Goal: Task Accomplishment & Management: Use online tool/utility

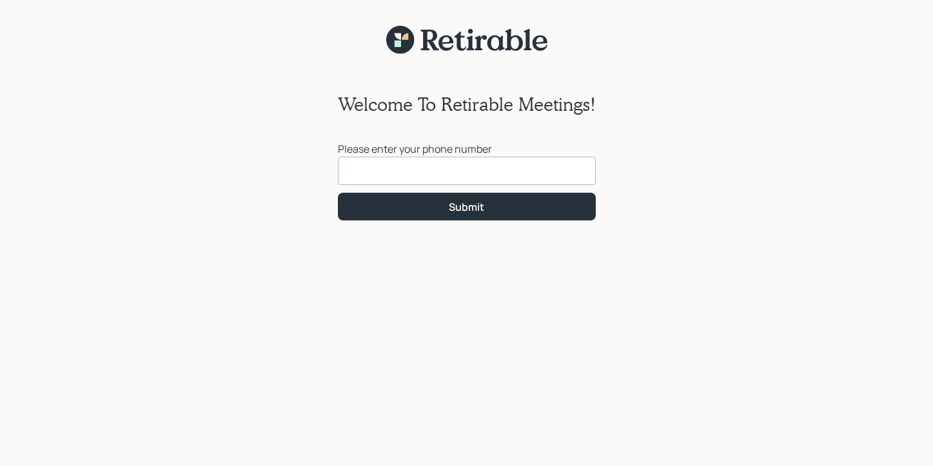
click at [375, 166] on input at bounding box center [467, 171] width 258 height 28
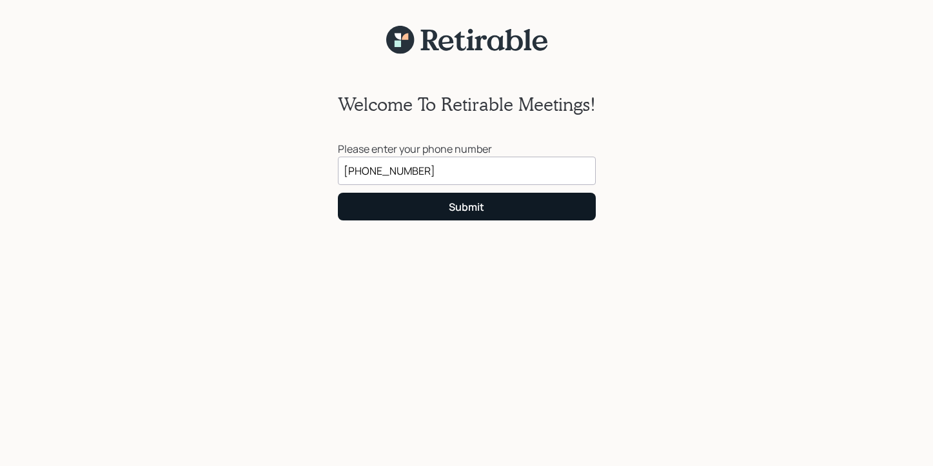
type input "[PHONE_NUMBER]"
click at [419, 201] on button "Submit" at bounding box center [467, 207] width 258 height 28
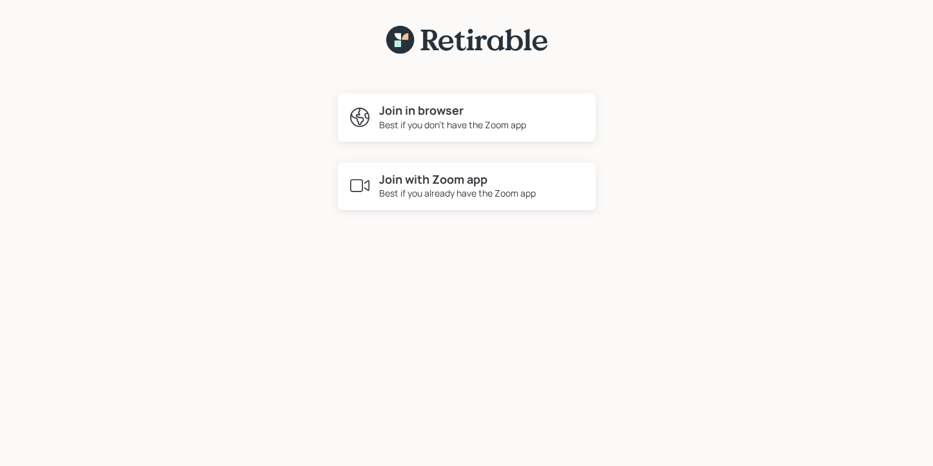
click at [450, 123] on div "Best if you don't have the Zoom app" at bounding box center [452, 125] width 147 height 14
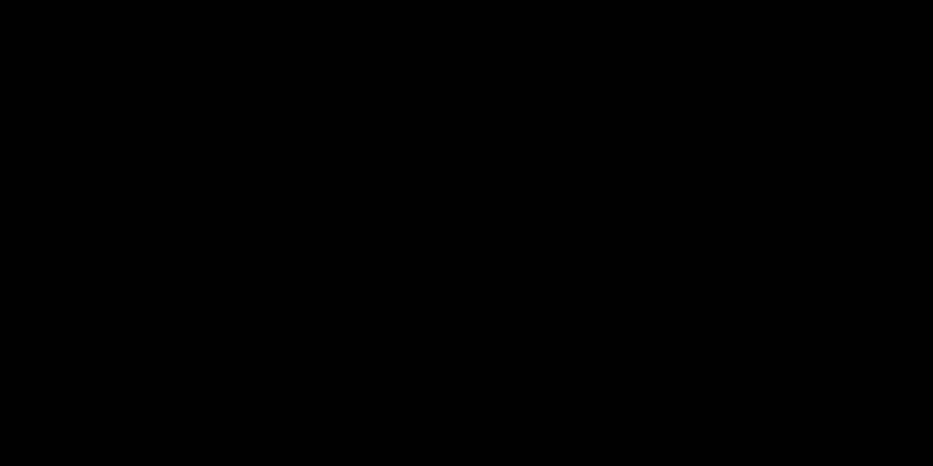
click at [450, 123] on div at bounding box center [466, 269] width 933 height 428
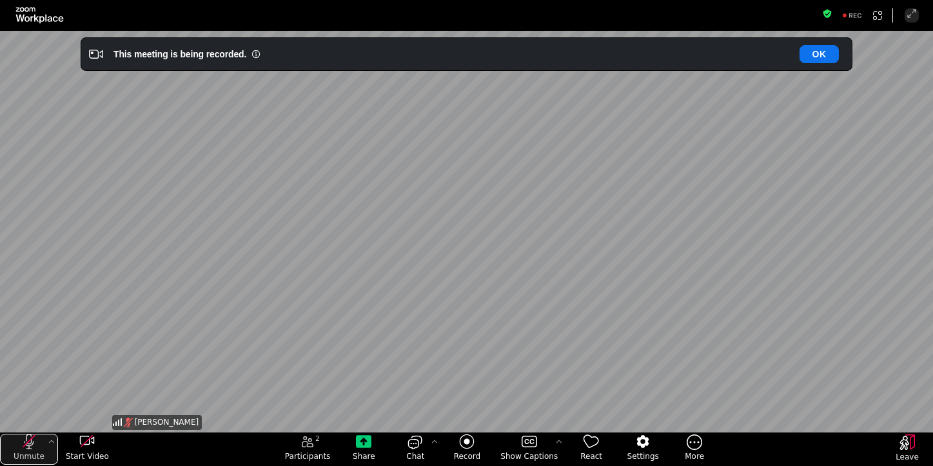
click at [29, 446] on icon "unmute my microphone" at bounding box center [30, 441] width 10 height 15
click at [86, 444] on icon "start my video" at bounding box center [87, 440] width 15 height 9
click at [34, 443] on icon "mute my microphone" at bounding box center [28, 441] width 15 height 15
click at [34, 443] on icon "unmute my microphone" at bounding box center [28, 441] width 15 height 15
click at [52, 441] on icon "More audio controls" at bounding box center [51, 442] width 10 height 10
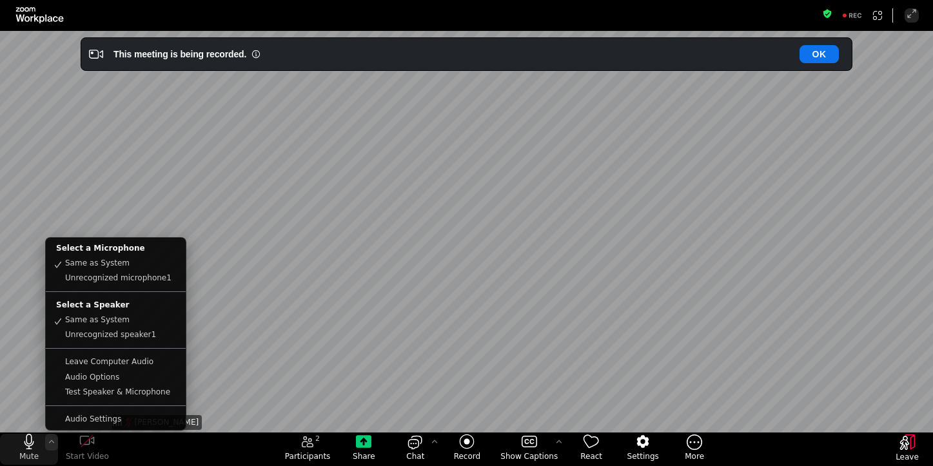
click at [78, 251] on div "Select a Microphone" at bounding box center [116, 248] width 140 height 15
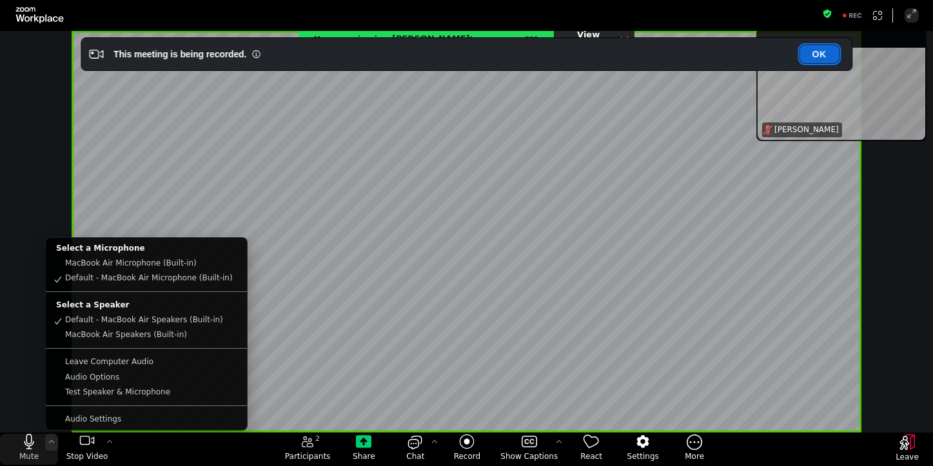
click at [820, 54] on button "OK" at bounding box center [819, 54] width 39 height 18
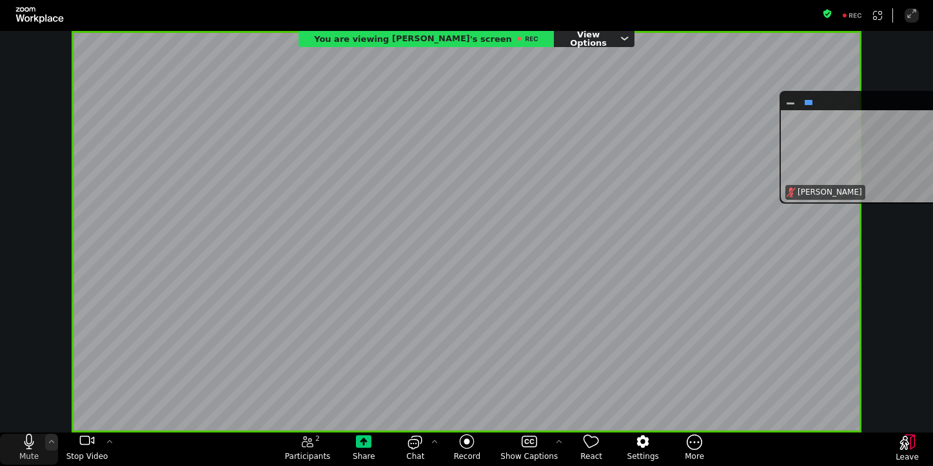
drag, startPoint x: 827, startPoint y: 40, endPoint x: 852, endPoint y: 206, distance: 168.3
click at [852, 110] on div "suspension-window" at bounding box center [865, 101] width 168 height 18
